Goal: Transaction & Acquisition: Purchase product/service

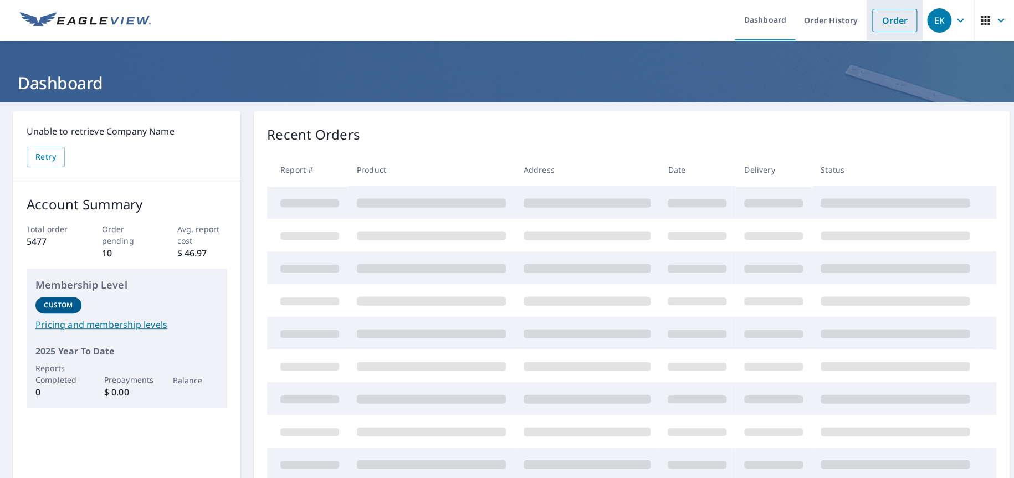
click at [876, 19] on link "Order" at bounding box center [894, 20] width 45 height 23
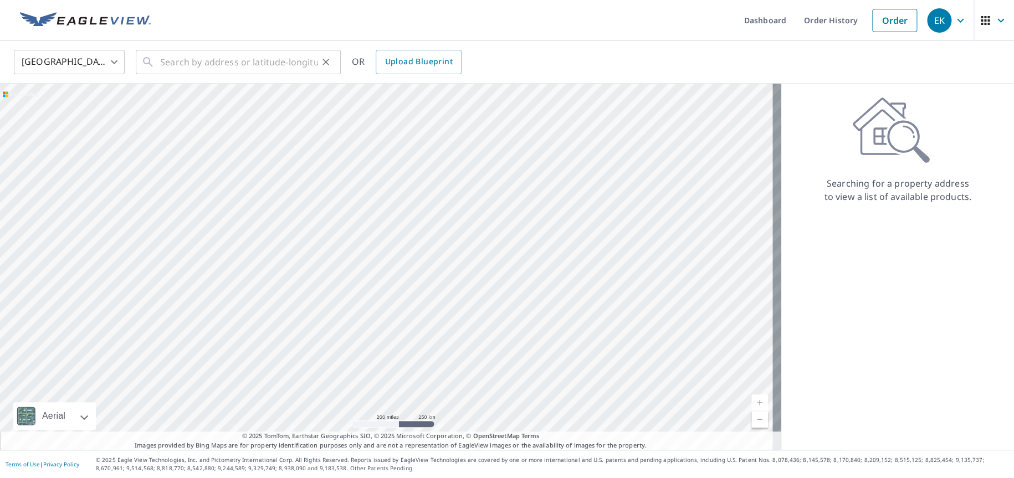
click at [158, 65] on div "​" at bounding box center [238, 62] width 205 height 24
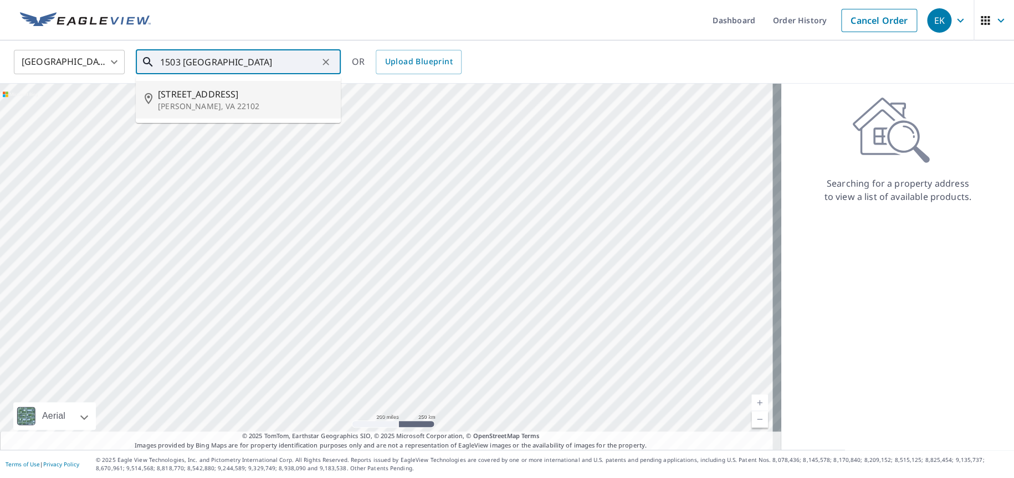
click at [188, 104] on p "[PERSON_NAME], VA 22102" at bounding box center [245, 106] width 174 height 11
type input "[STREET_ADDRESS]"
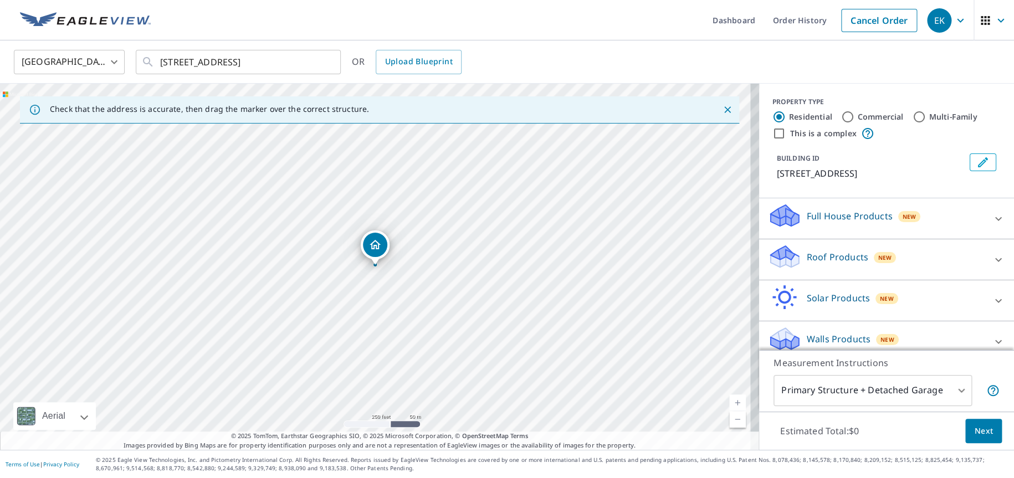
click at [729, 396] on link "Current Level 17, Zoom In" at bounding box center [737, 402] width 17 height 17
click at [841, 116] on input "Commercial" at bounding box center [847, 116] width 13 height 13
radio input "true"
type input "4"
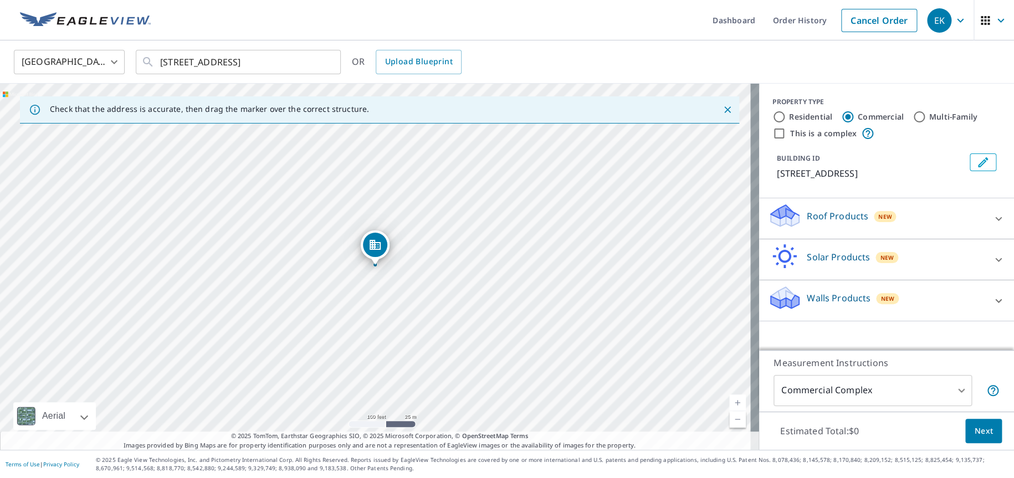
click at [808, 213] on p "Roof Products" at bounding box center [837, 215] width 61 height 13
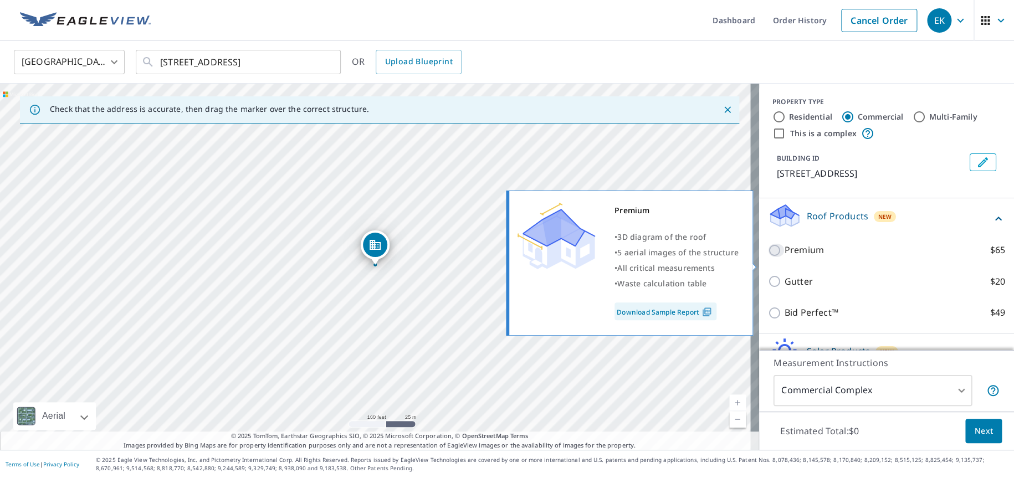
click at [768, 257] on input "Premium $65" at bounding box center [776, 250] width 17 height 13
checkbox input "true"
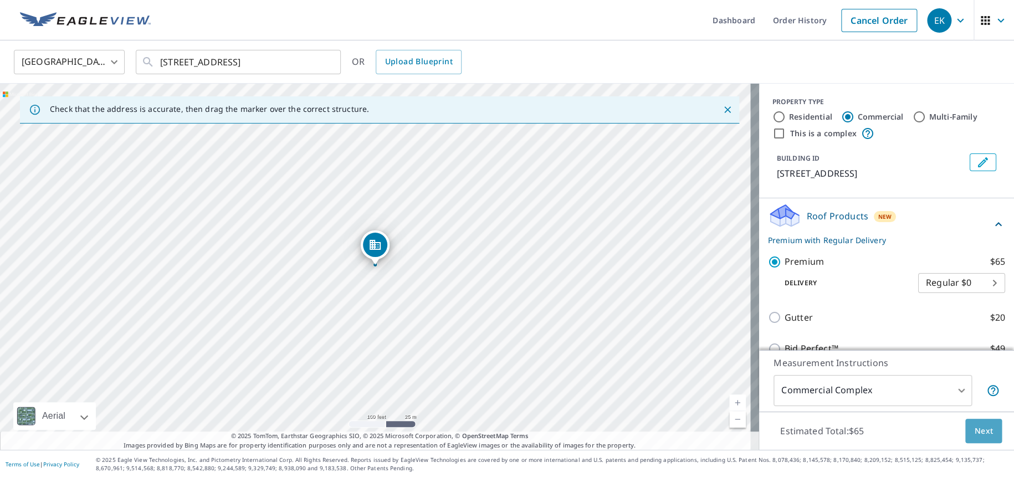
click at [975, 431] on span "Next" at bounding box center [983, 431] width 19 height 14
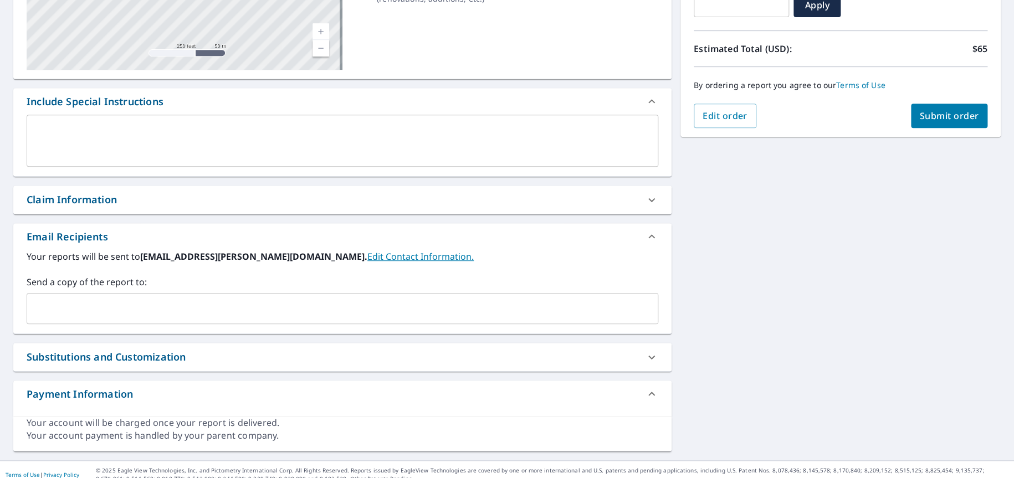
scroll to position [227, 0]
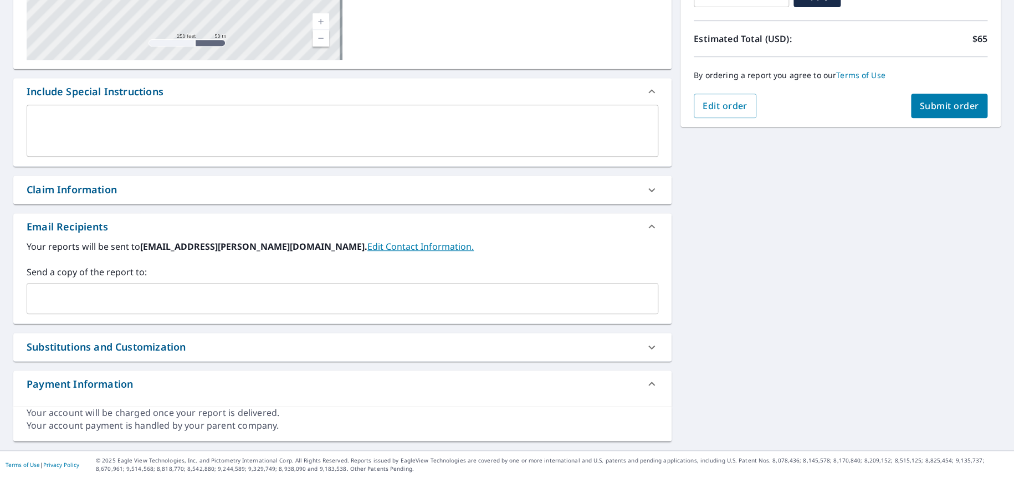
click at [55, 297] on input "text" at bounding box center [334, 298] width 605 height 21
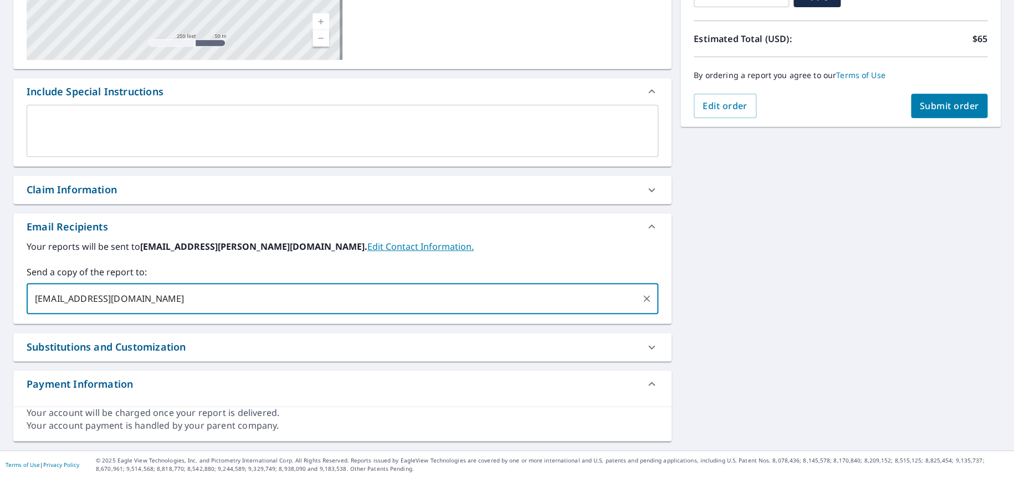
type input "[EMAIL_ADDRESS][DOMAIN_NAME]"
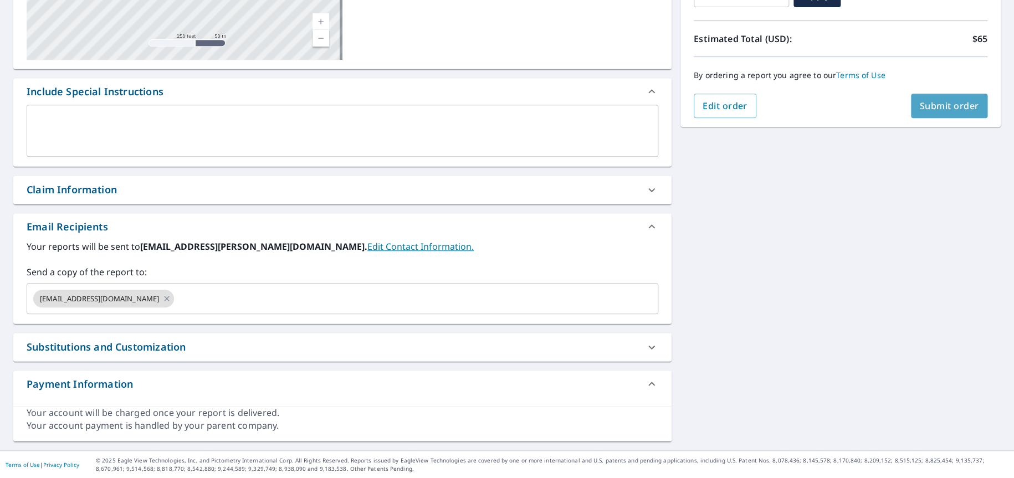
click at [931, 110] on span "Submit order" at bounding box center [949, 106] width 59 height 12
checkbox input "true"
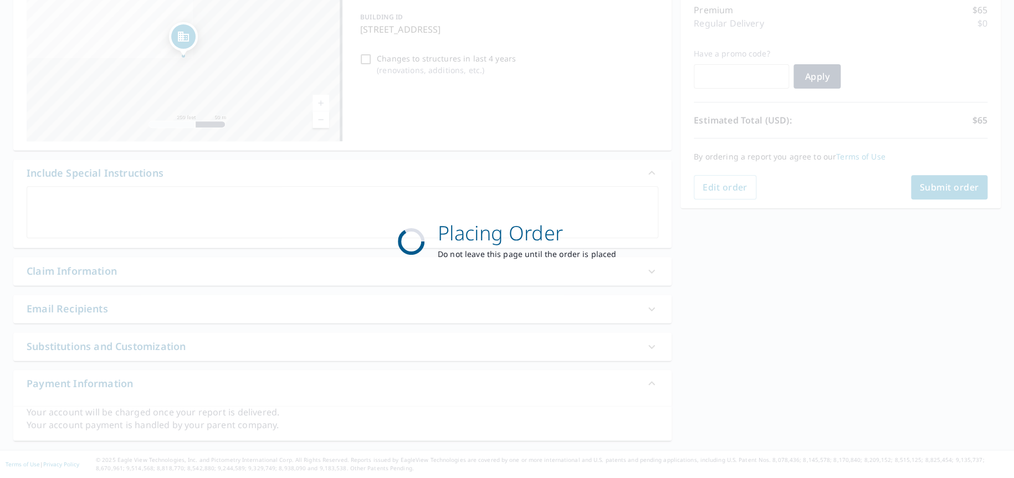
scroll to position [144, 0]
